Goal: Use online tool/utility: Utilize a website feature to perform a specific function

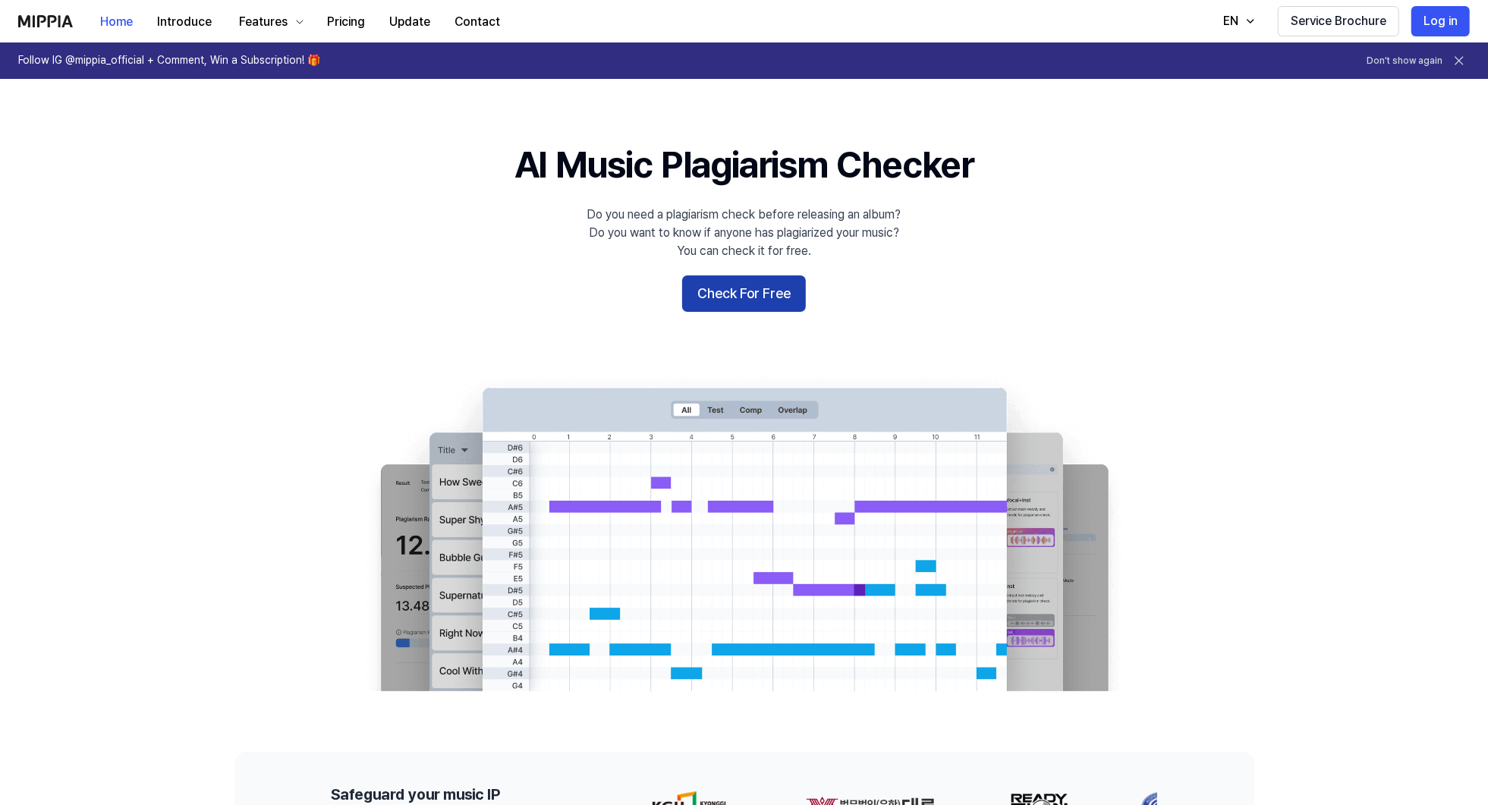
click at [727, 291] on button "Check For Free" at bounding box center [744, 293] width 124 height 36
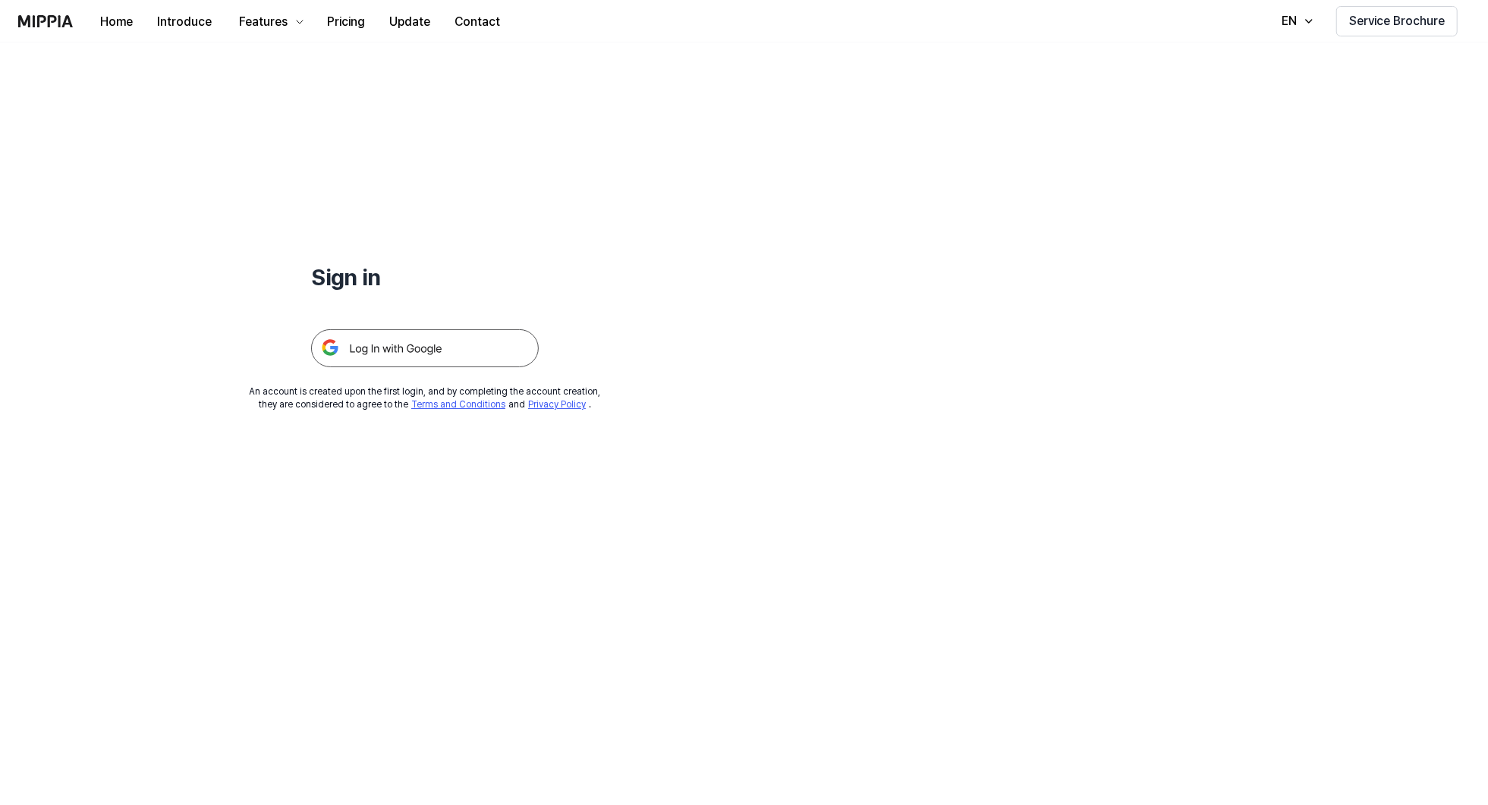
click at [440, 342] on img at bounding box center [425, 348] width 228 height 38
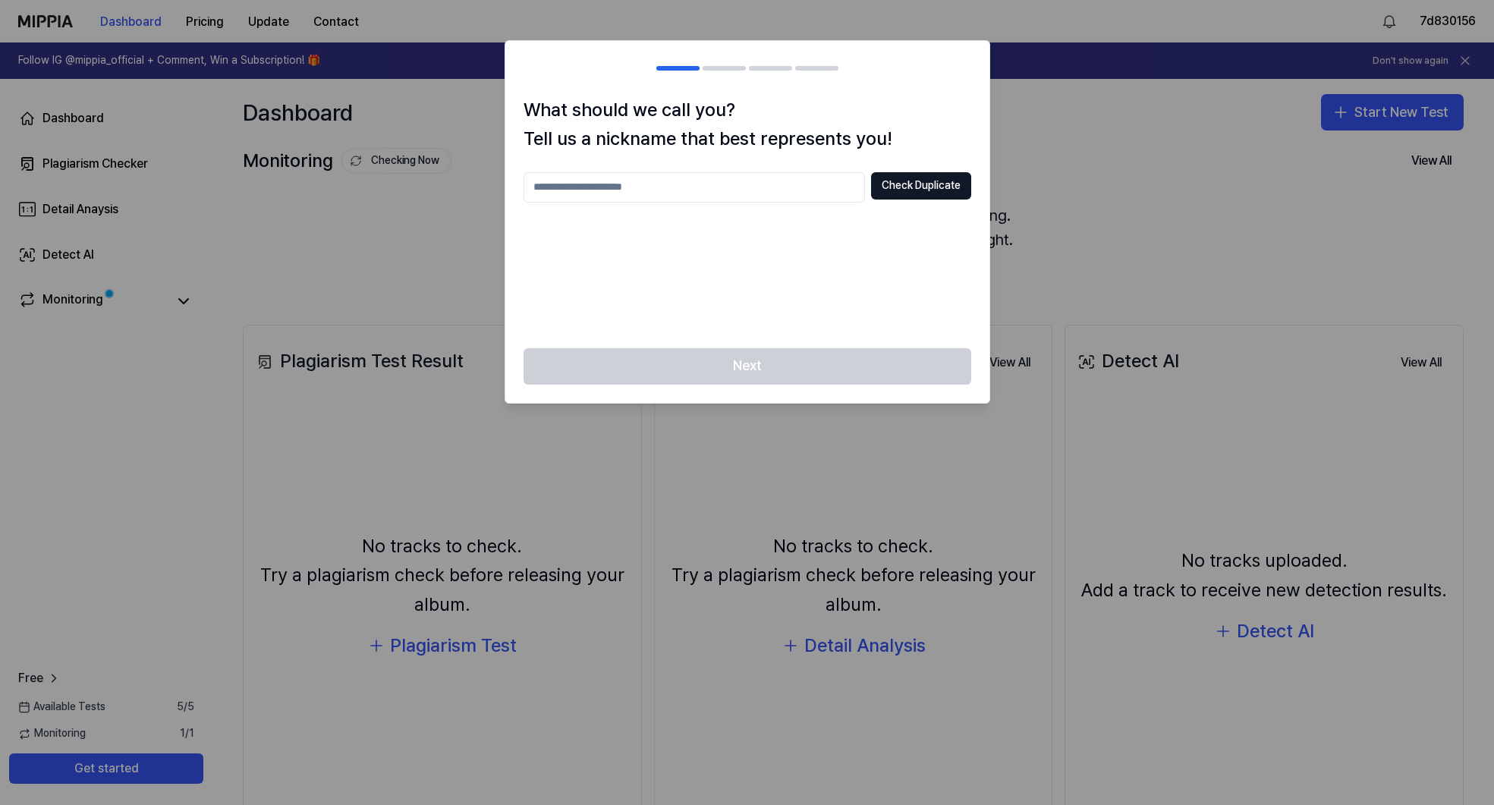
click at [785, 191] on input "text" at bounding box center [694, 187] width 341 height 30
type input "*******"
click at [942, 189] on button "Check Duplicate" at bounding box center [921, 185] width 100 height 27
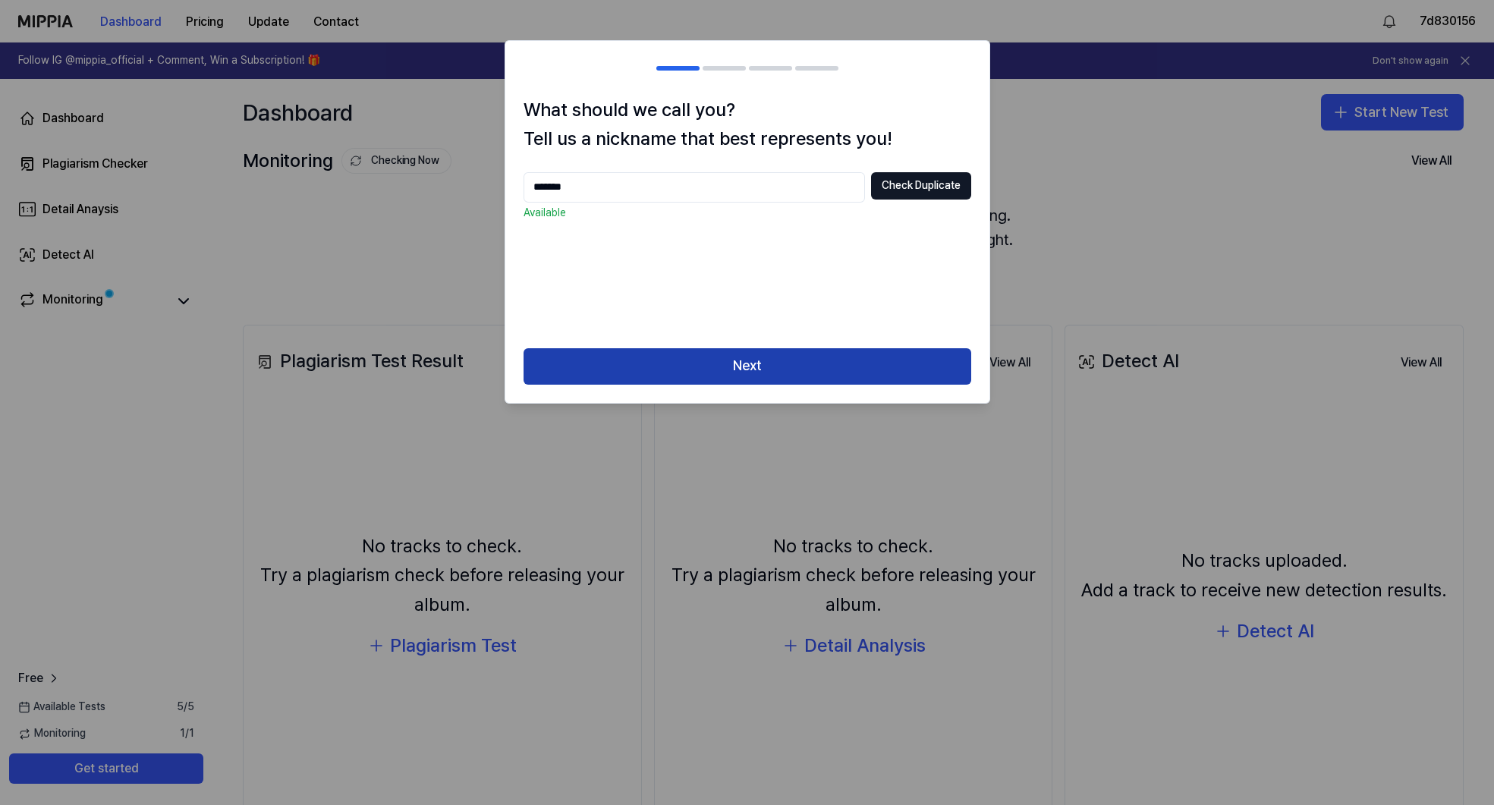
click at [737, 360] on button "Next" at bounding box center [748, 366] width 448 height 36
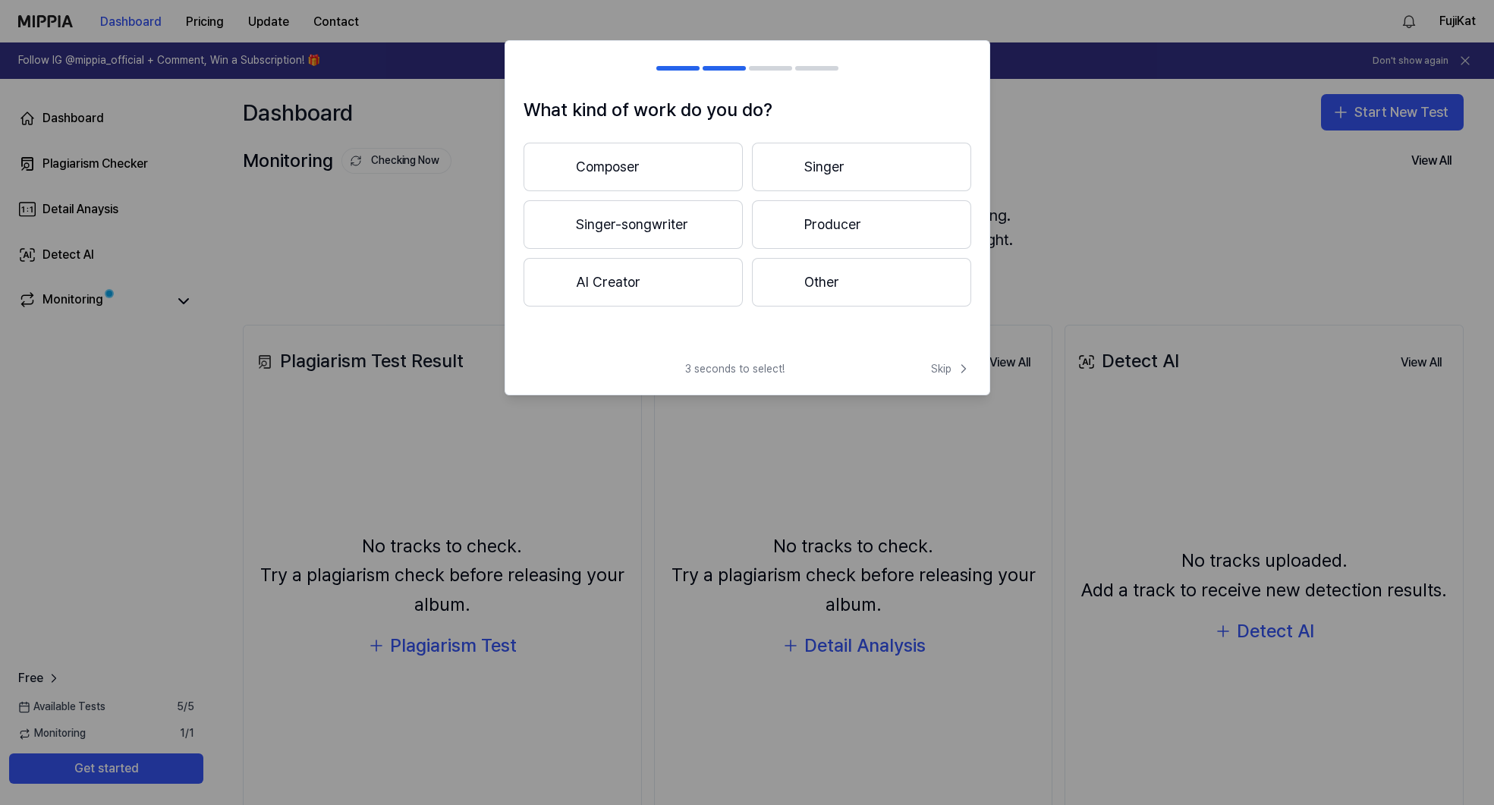
click at [675, 218] on button "Singer-songwriter" at bounding box center [633, 224] width 219 height 49
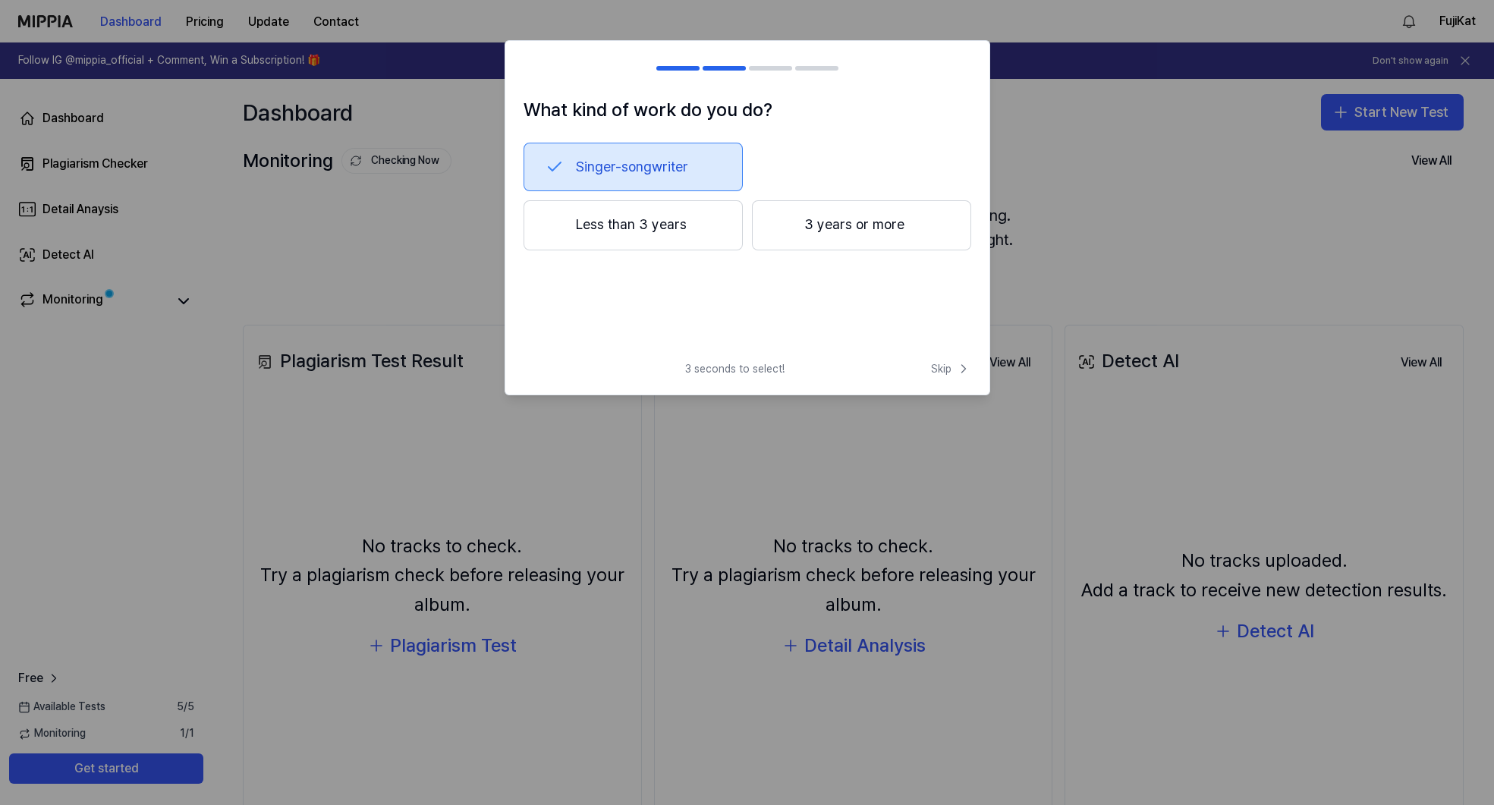
click at [678, 234] on button "Less than 3 years" at bounding box center [633, 225] width 219 height 50
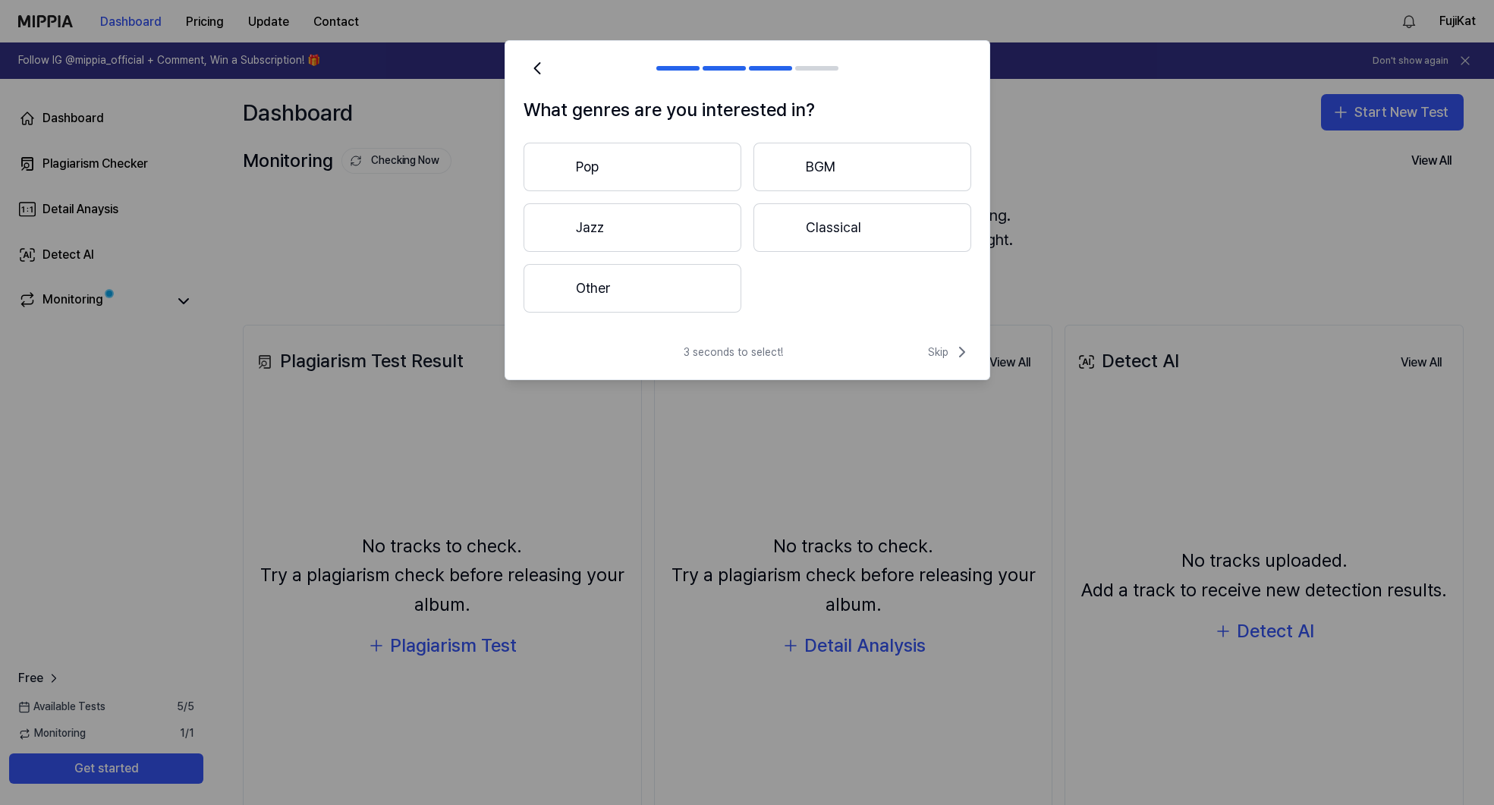
click at [677, 175] on button "Pop" at bounding box center [633, 167] width 218 height 49
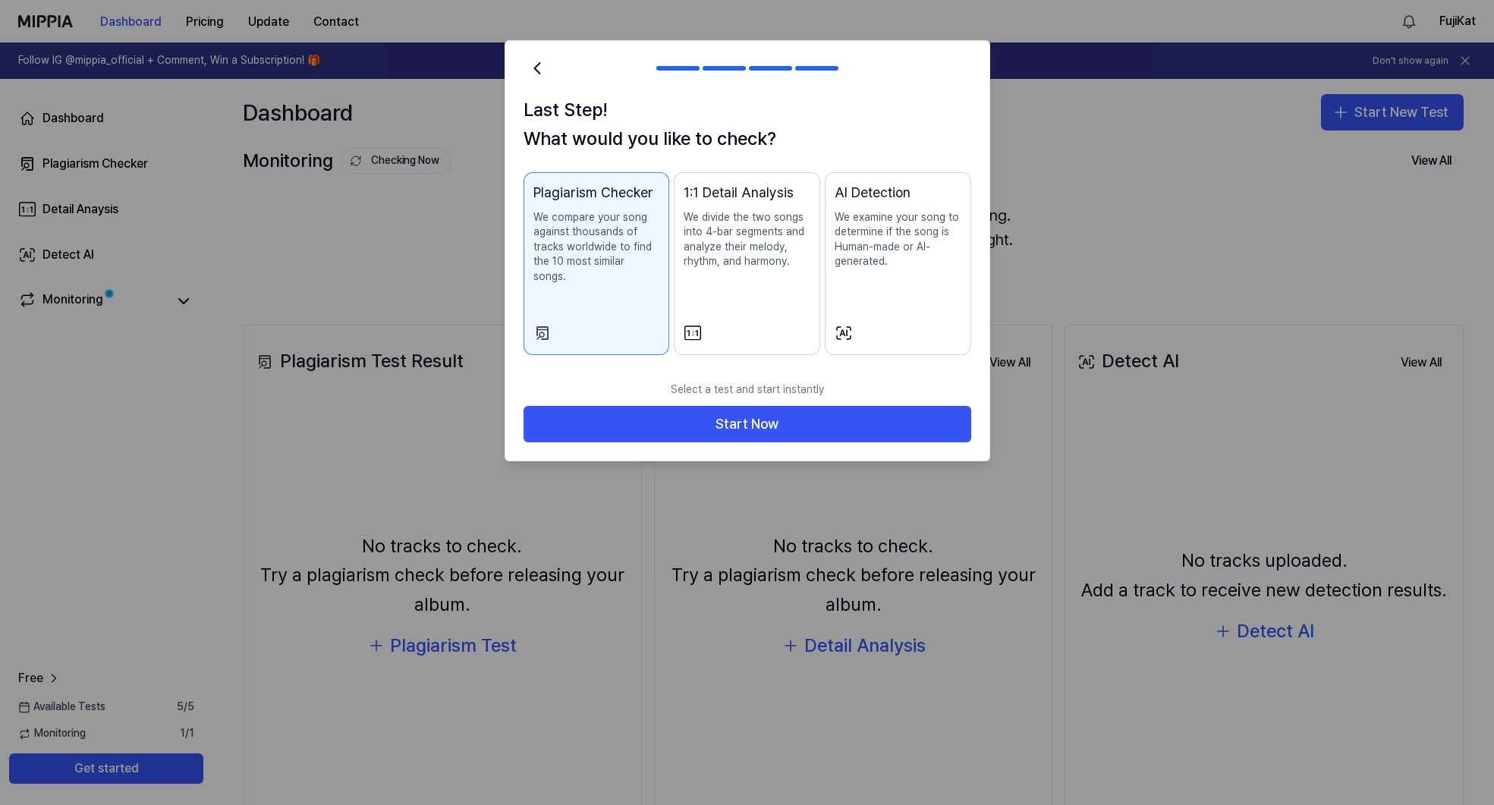
click at [731, 244] on p "We divide the two songs into 4-bar segments and analyze their melody, rhythm, a…" at bounding box center [747, 239] width 127 height 59
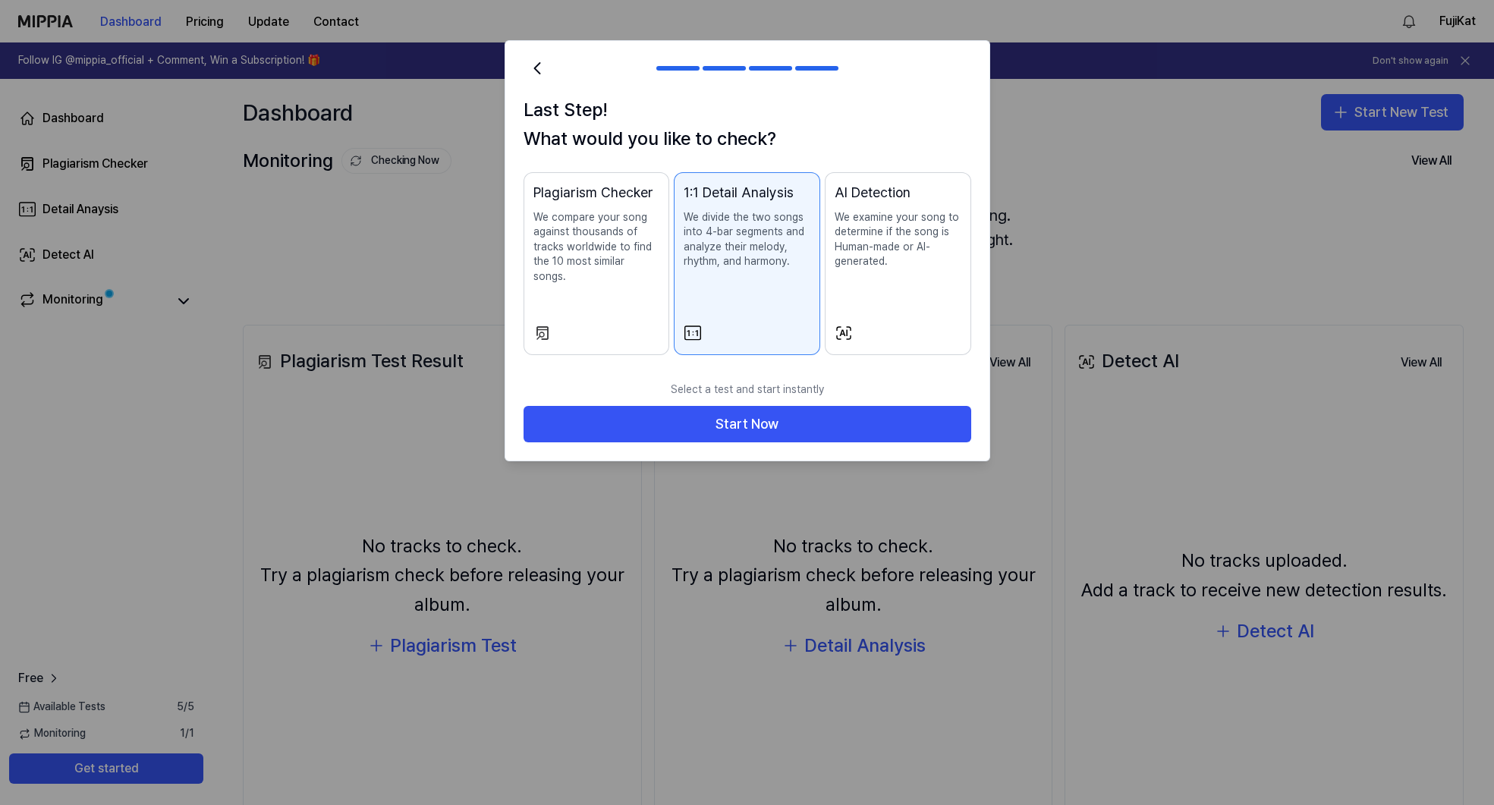
click at [894, 246] on p "We examine your song to determine if the song is Human-made or AI-generated." at bounding box center [898, 239] width 127 height 59
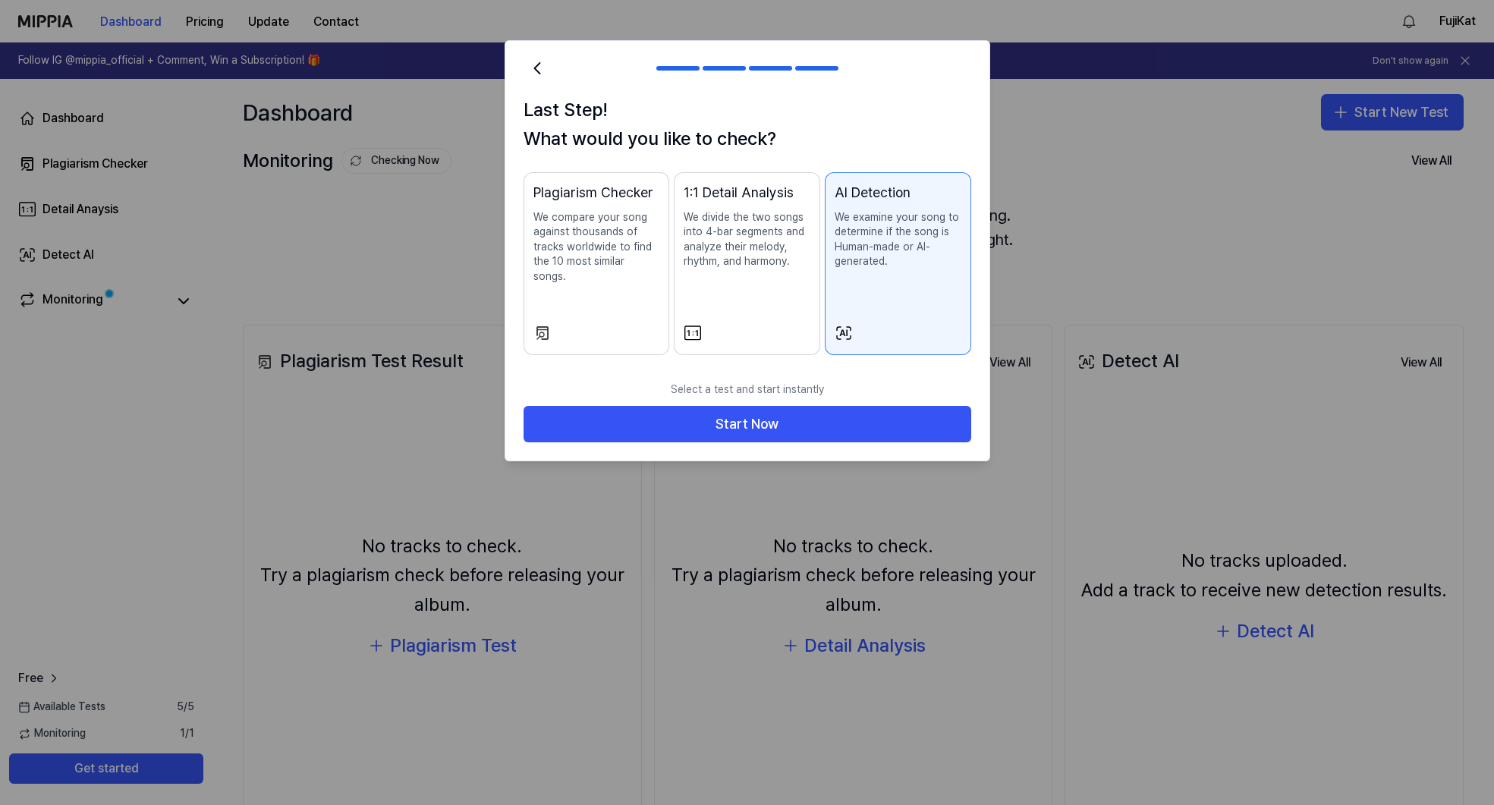
click at [620, 244] on p "We compare your song against thousands of tracks worldwide to find the 10 most …" at bounding box center [596, 247] width 127 height 74
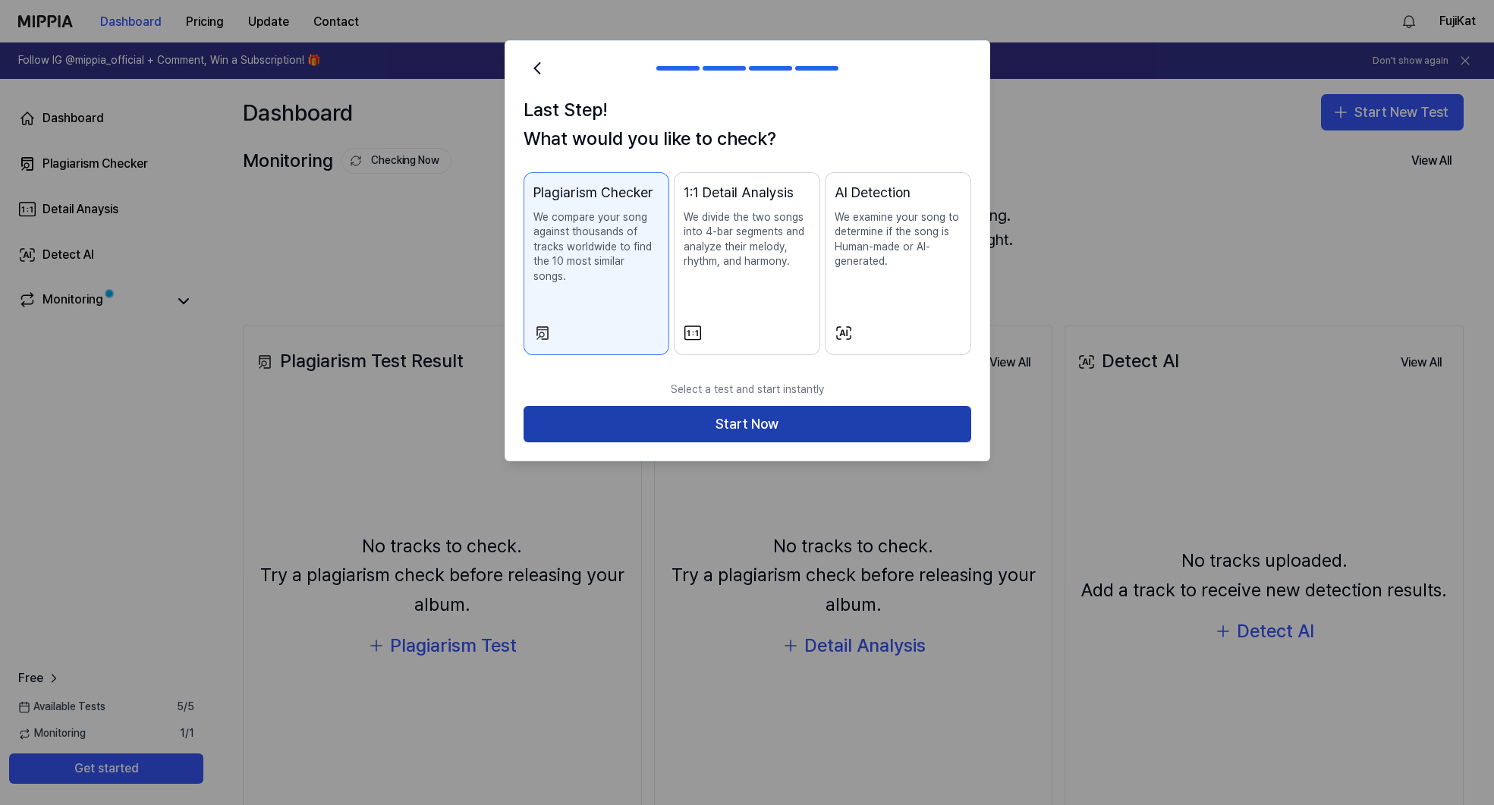
click at [763, 406] on button "Start Now" at bounding box center [748, 424] width 448 height 36
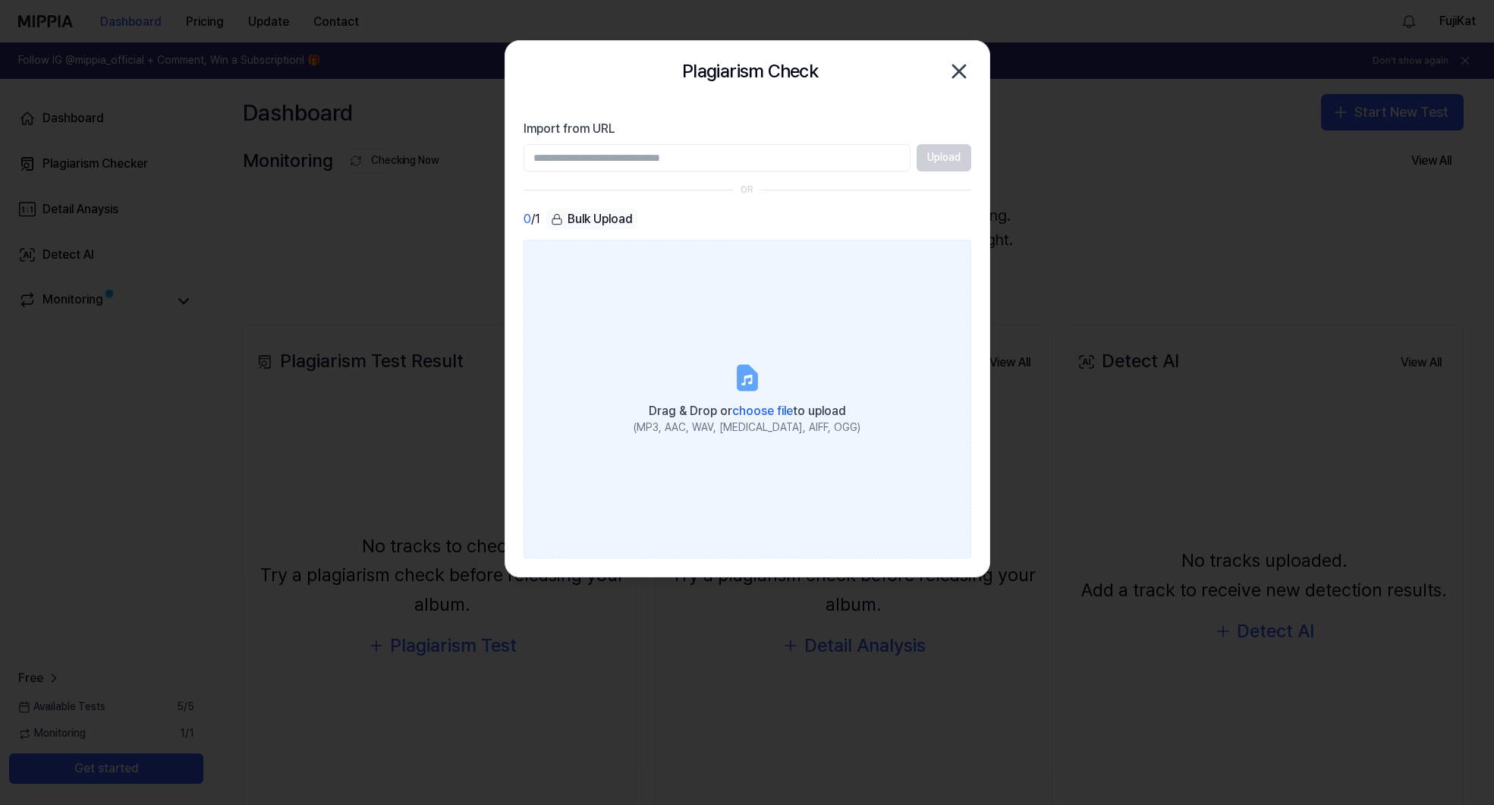
click at [753, 412] on span "choose file" at bounding box center [762, 411] width 61 height 14
click at [0, 0] on input "Drag & Drop or choose file to upload (MP3, AAC, WAV, [MEDICAL_DATA], AIFF, OGG)" at bounding box center [0, 0] width 0 height 0
click at [719, 363] on label "Drag & Drop or choose file to upload (MP3, AAC, WAV, [MEDICAL_DATA], AIFF, OGG)" at bounding box center [748, 399] width 448 height 319
click at [0, 0] on input "Drag & Drop or choose file to upload (MP3, AAC, WAV, [MEDICAL_DATA], AIFF, OGG)" at bounding box center [0, 0] width 0 height 0
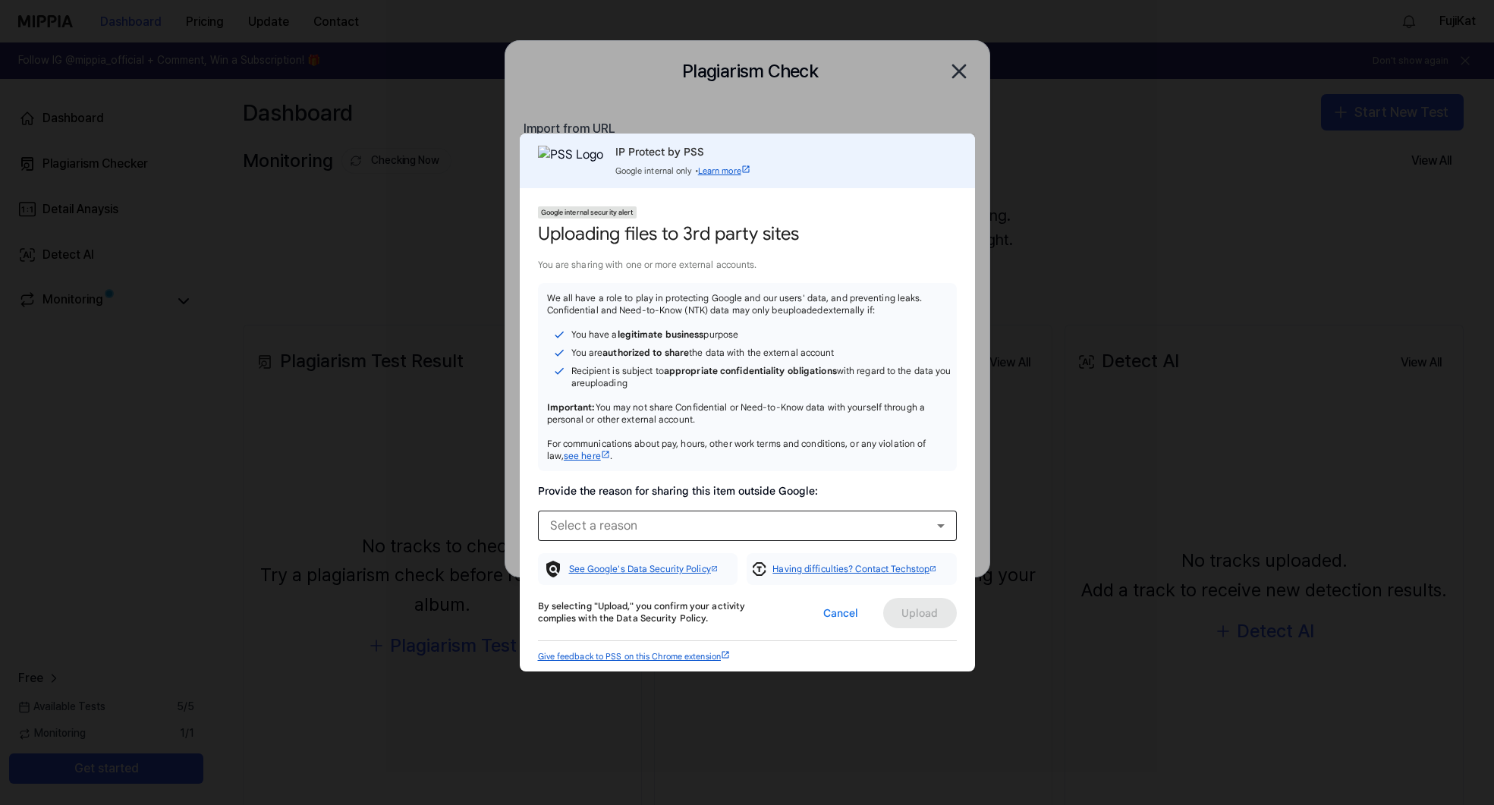
click at [886, 518] on div "Select a reason" at bounding box center [743, 526] width 387 height 18
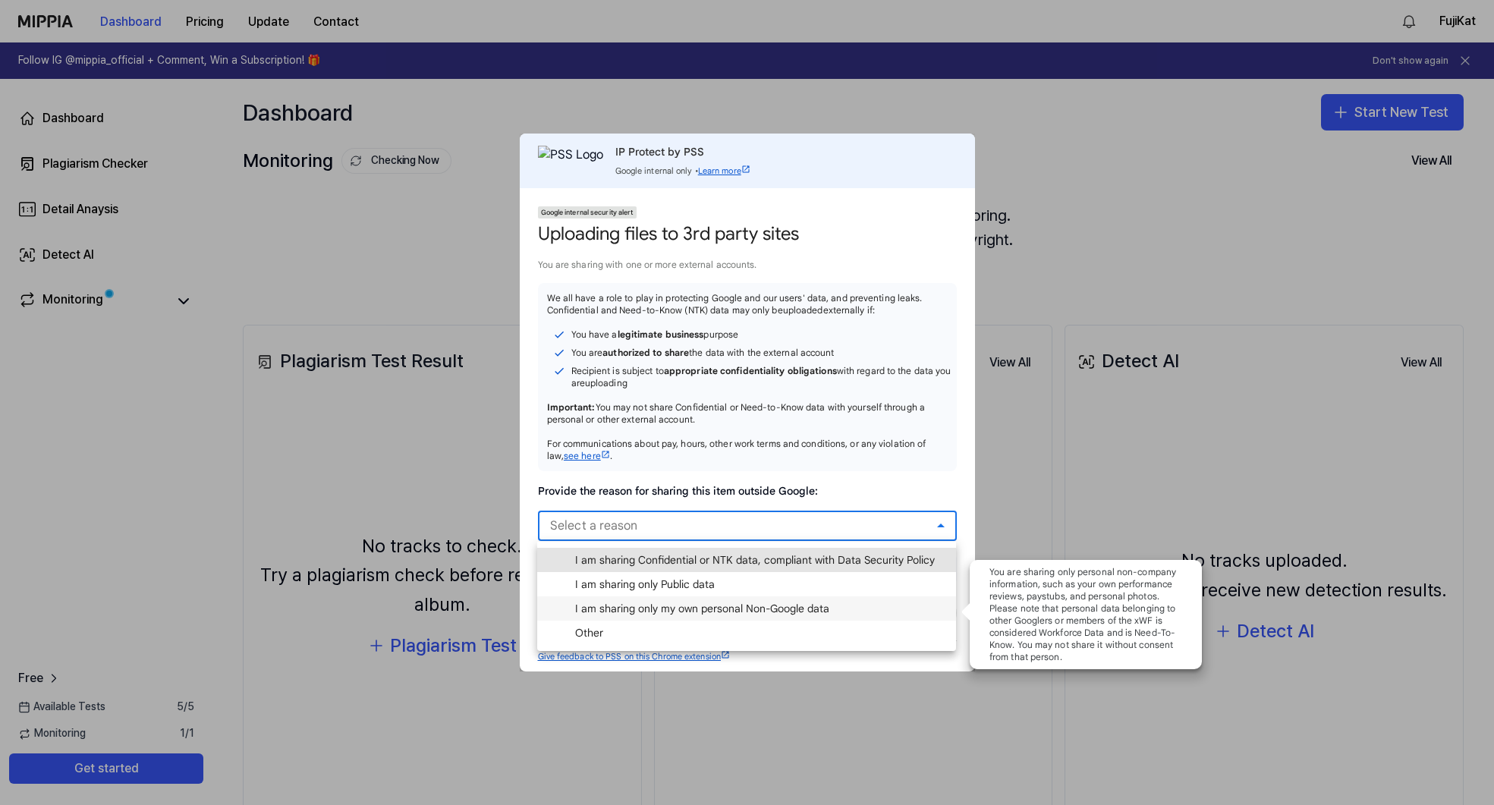
click at [860, 601] on mat-option "I am sharing only my own personal Non-Google data" at bounding box center [746, 608] width 419 height 24
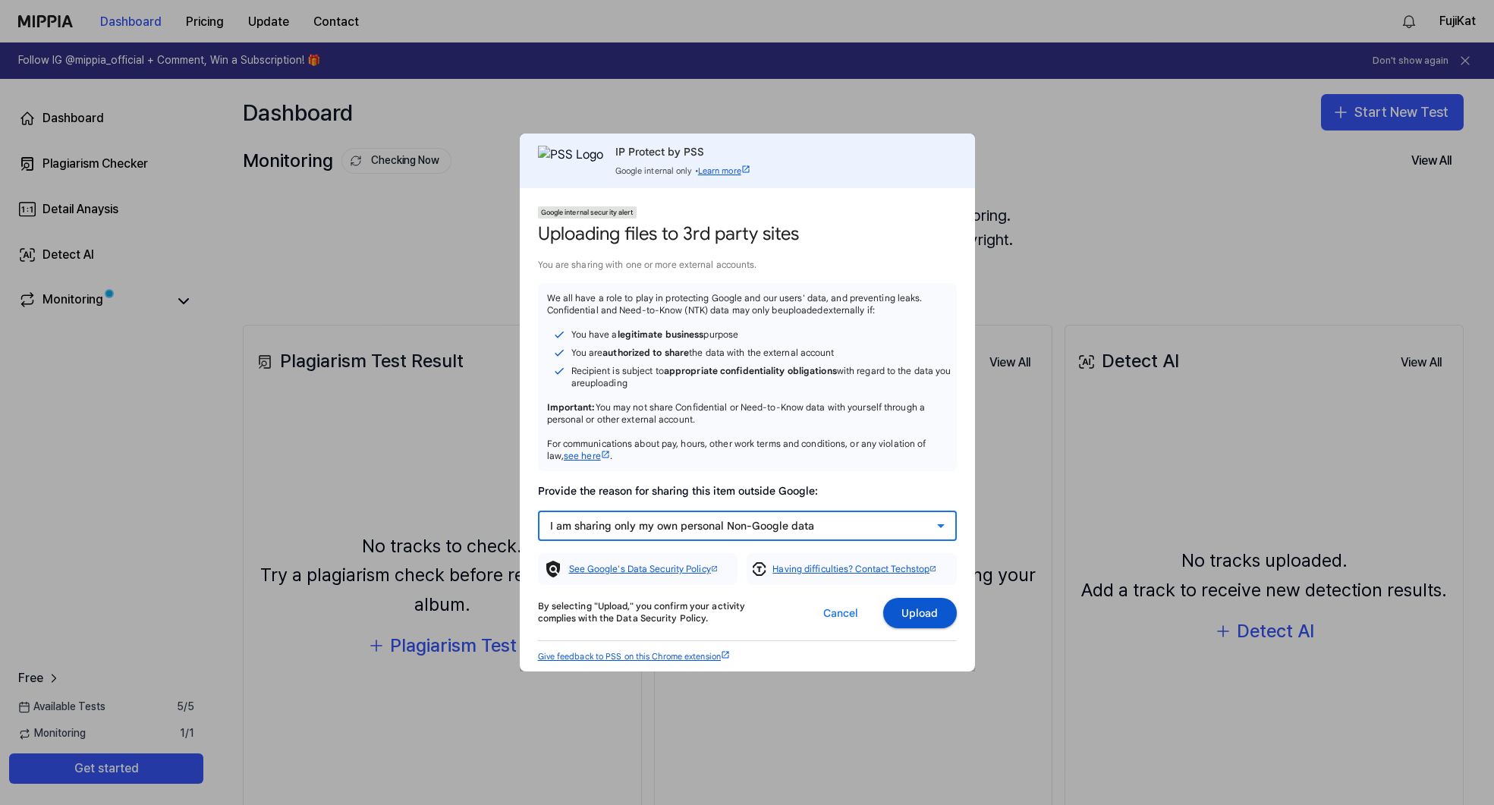
click at [917, 616] on span "Upload" at bounding box center [919, 613] width 37 height 15
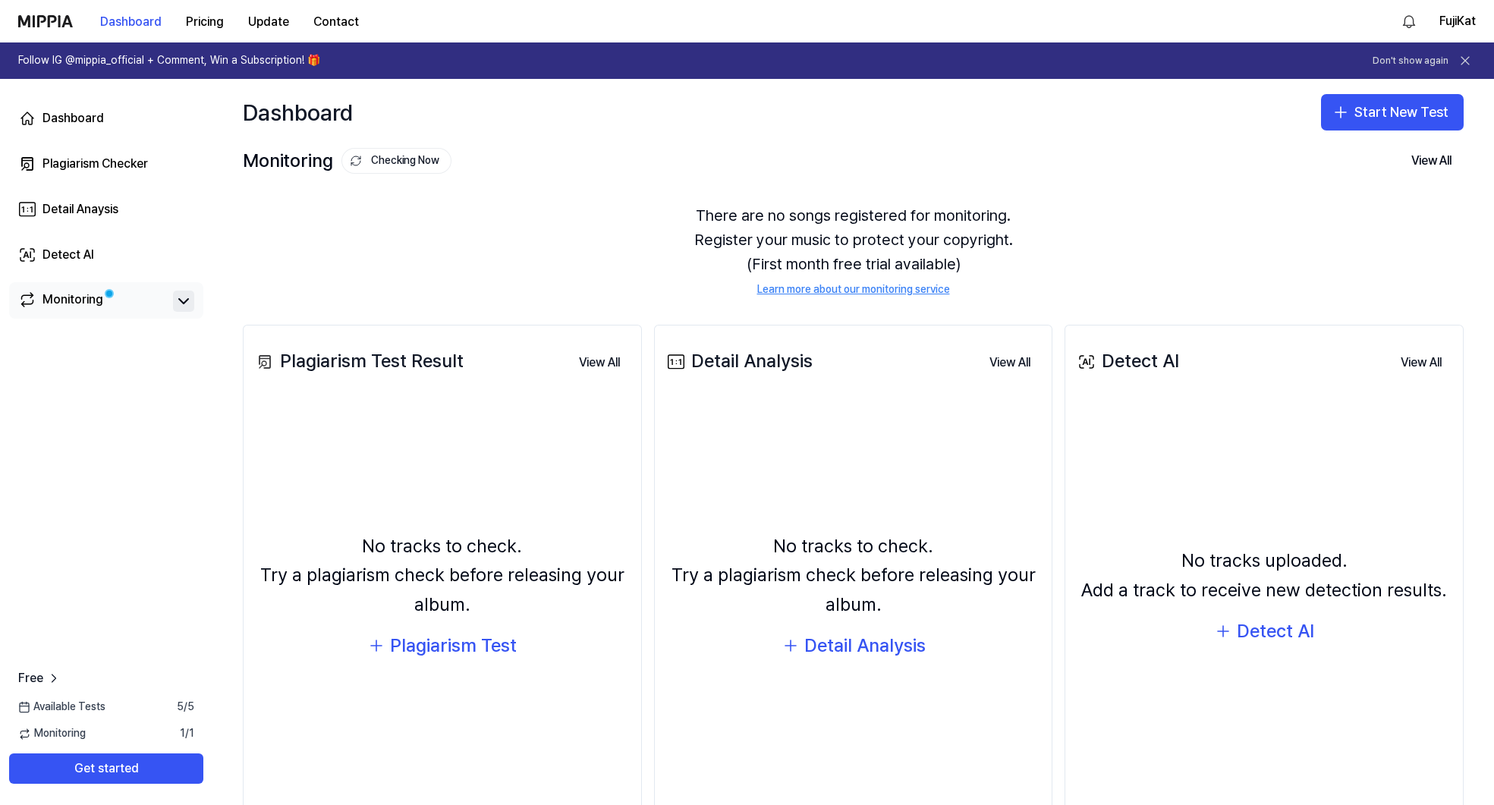
click at [188, 296] on icon at bounding box center [184, 301] width 18 height 18
click at [203, 14] on button "Pricing" at bounding box center [205, 22] width 62 height 30
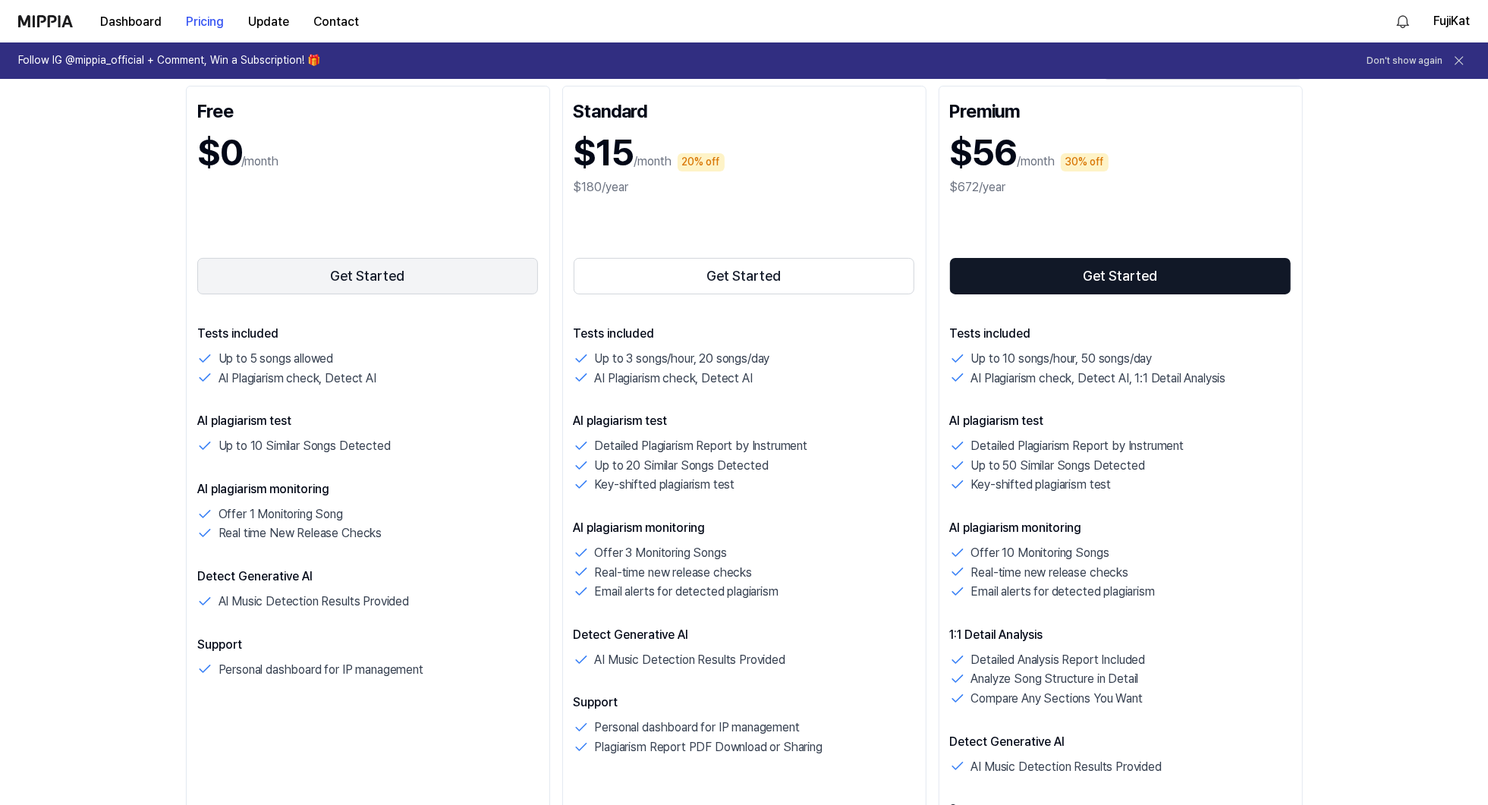
scroll to position [200, 0]
click at [140, 24] on button "Dashboard" at bounding box center [131, 22] width 86 height 30
